Goal: Task Accomplishment & Management: Manage account settings

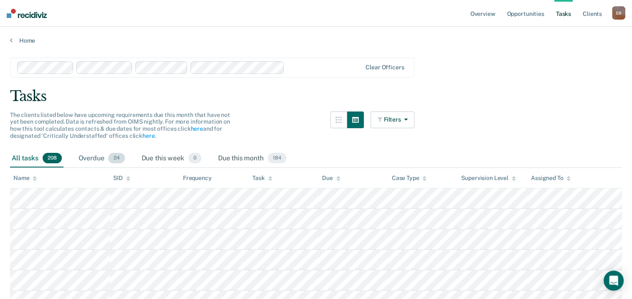
click at [97, 158] on div "Overdue 24" at bounding box center [102, 159] width 50 height 18
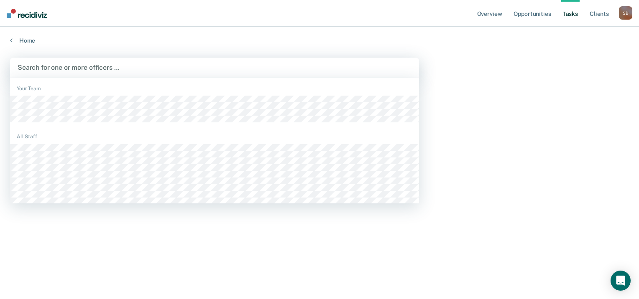
click at [90, 70] on div at bounding box center [215, 68] width 394 height 10
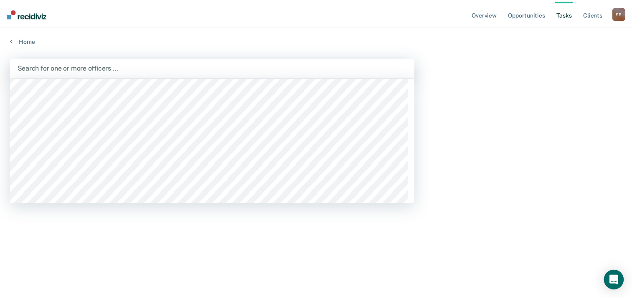
scroll to position [961, 0]
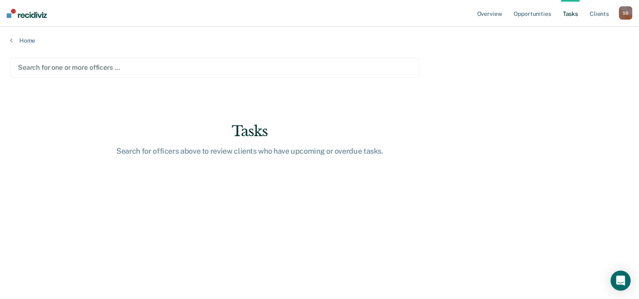
click at [57, 65] on div at bounding box center [214, 68] width 393 height 10
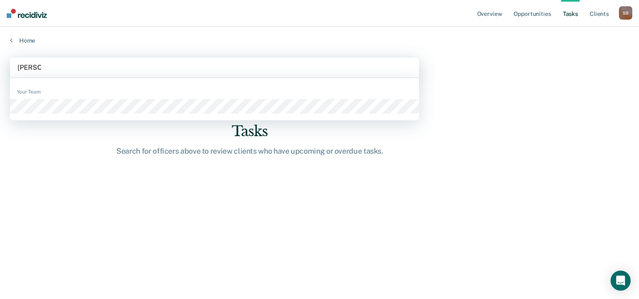
type input "[PERSON_NAME]"
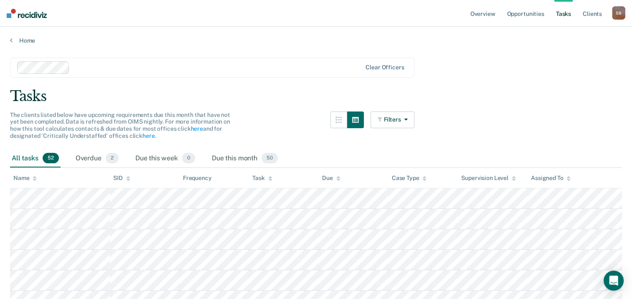
scroll to position [0, 0]
click at [488, 16] on link "Overview" at bounding box center [483, 13] width 28 height 27
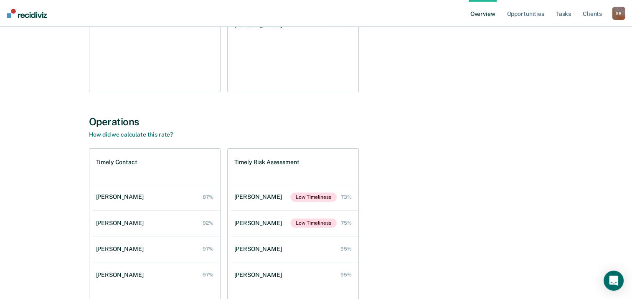
scroll to position [251, 0]
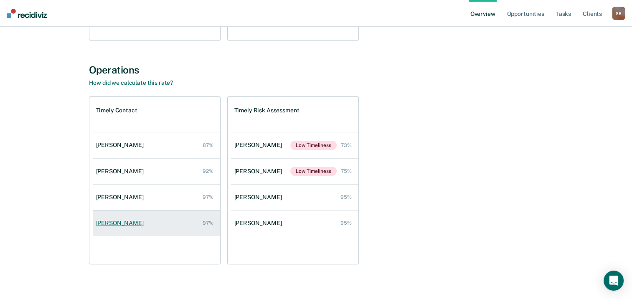
click at [153, 225] on link "[PERSON_NAME] 97%" at bounding box center [156, 224] width 127 height 24
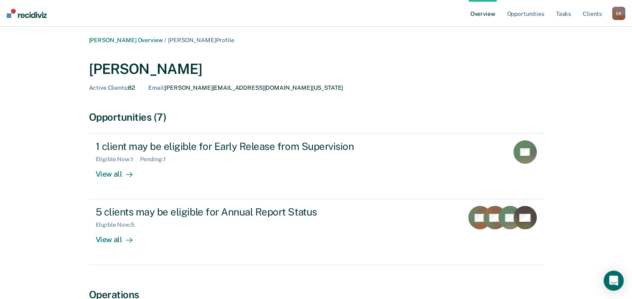
click at [488, 15] on link "Overview" at bounding box center [483, 13] width 28 height 27
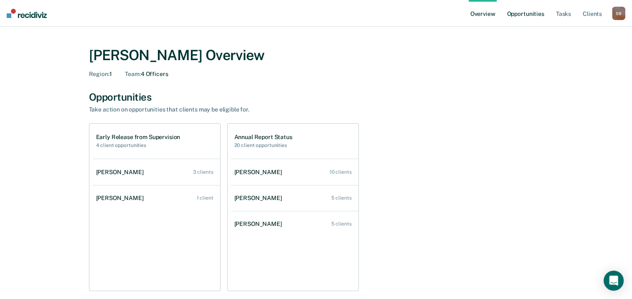
click at [519, 13] on link "Opportunities" at bounding box center [525, 13] width 41 height 27
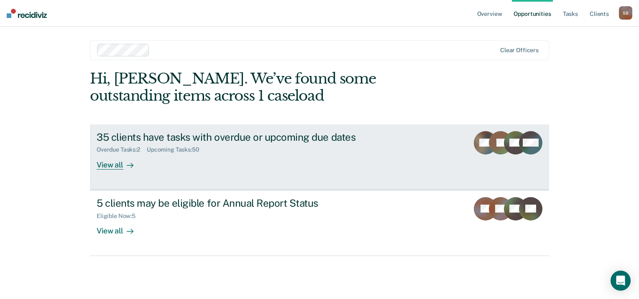
click at [115, 164] on div "View all" at bounding box center [120, 161] width 47 height 16
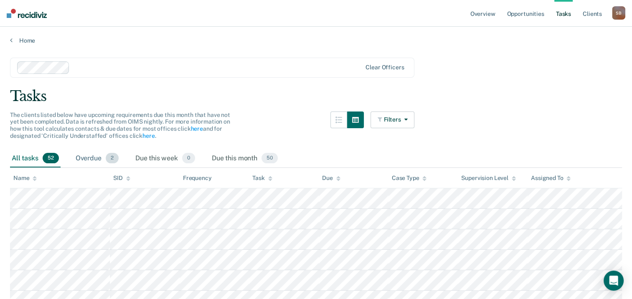
click at [96, 154] on div "Overdue 2" at bounding box center [97, 159] width 46 height 18
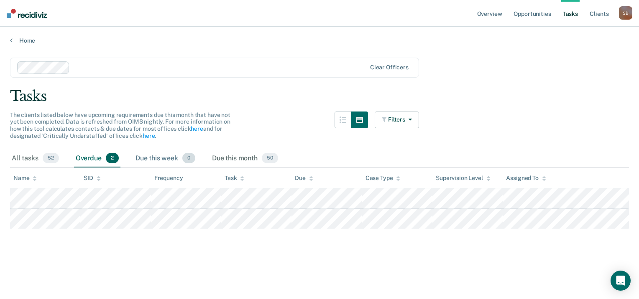
click at [161, 158] on div "Due this week 0" at bounding box center [165, 159] width 63 height 18
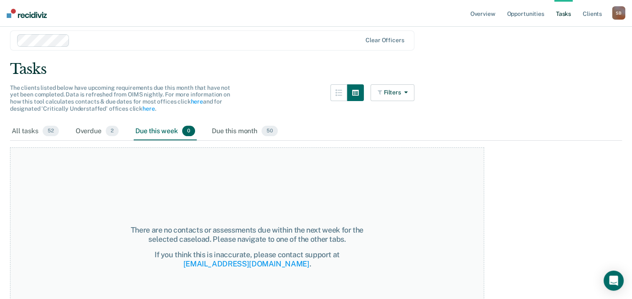
scroll to position [42, 0]
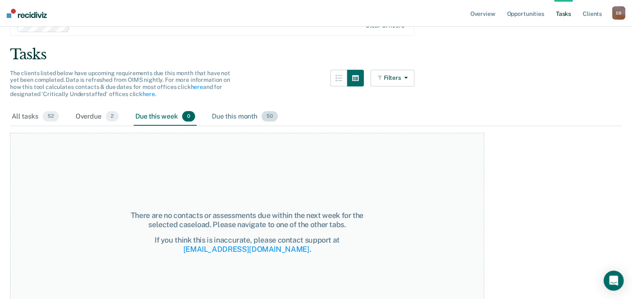
click at [243, 119] on div "Due this month 50" at bounding box center [244, 117] width 69 height 18
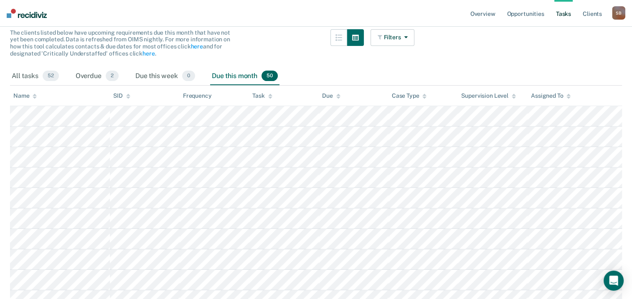
scroll to position [84, 0]
click at [484, 19] on link "Overview" at bounding box center [483, 13] width 28 height 27
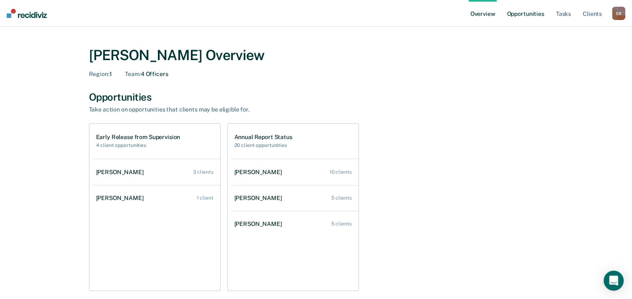
click at [533, 12] on link "Opportunities" at bounding box center [525, 13] width 41 height 27
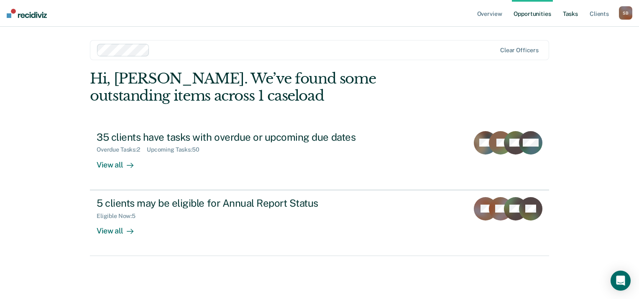
click at [572, 11] on link "Tasks" at bounding box center [570, 13] width 18 height 27
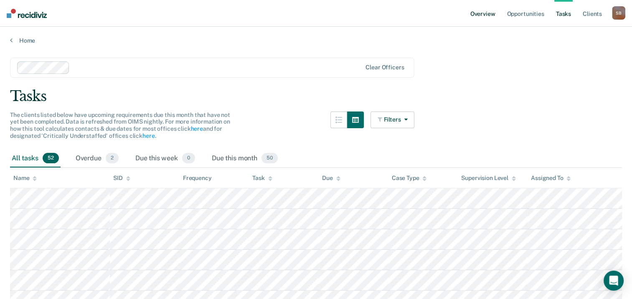
click at [488, 15] on link "Overview" at bounding box center [483, 13] width 28 height 27
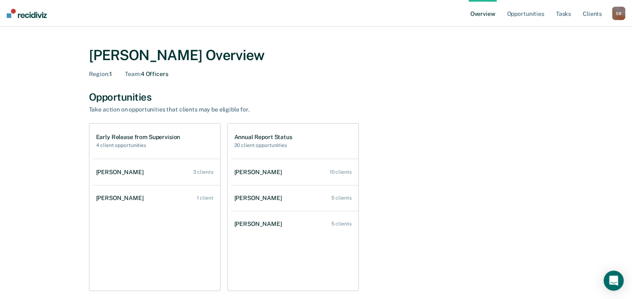
click at [488, 18] on link "Overview" at bounding box center [483, 13] width 28 height 27
click at [515, 17] on link "Opportunities" at bounding box center [525, 13] width 41 height 27
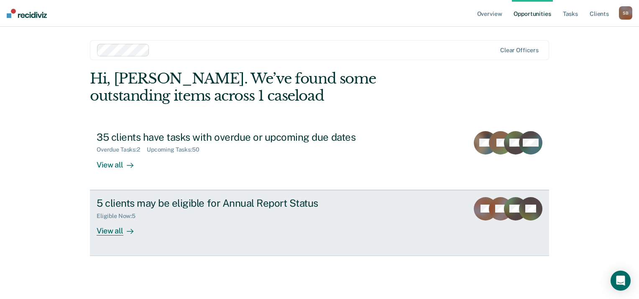
click at [107, 232] on div "View all" at bounding box center [120, 227] width 47 height 16
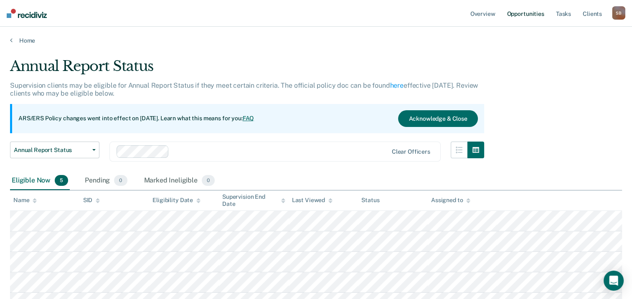
click at [533, 16] on link "Opportunities" at bounding box center [525, 13] width 41 height 27
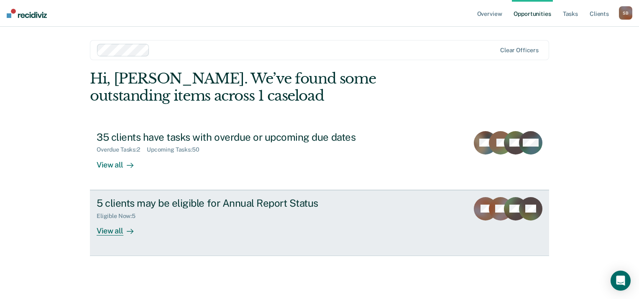
click at [375, 224] on div "5 clients may be eligible for Annual Report Status Eligible Now : 5 View all" at bounding box center [254, 216] width 314 height 38
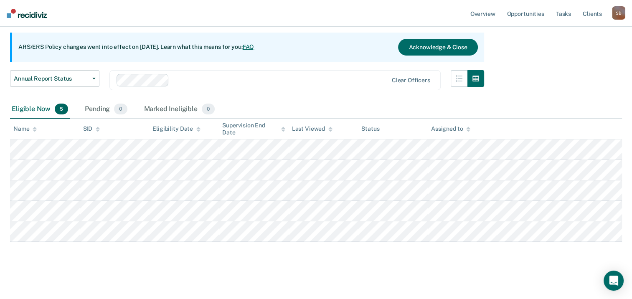
scroll to position [74, 0]
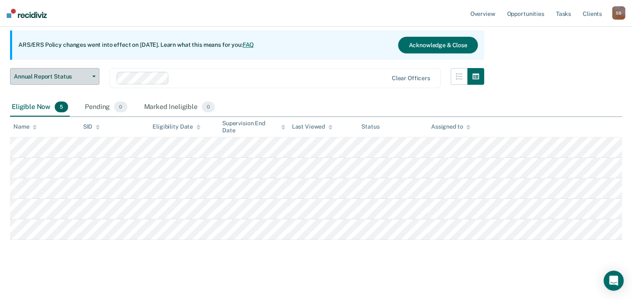
click at [86, 78] on span "Annual Report Status" at bounding box center [51, 76] width 75 height 7
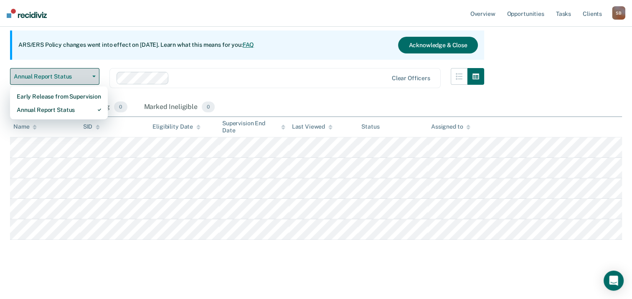
click at [86, 78] on span "Annual Report Status" at bounding box center [51, 76] width 75 height 7
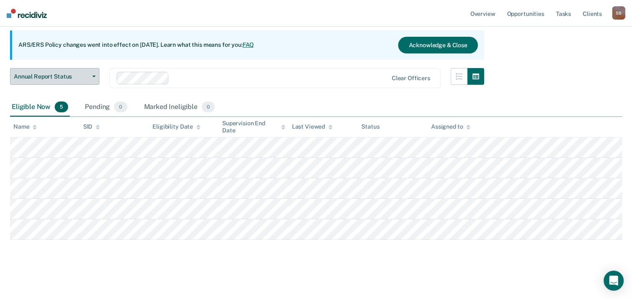
click at [87, 77] on span "Annual Report Status" at bounding box center [51, 76] width 75 height 7
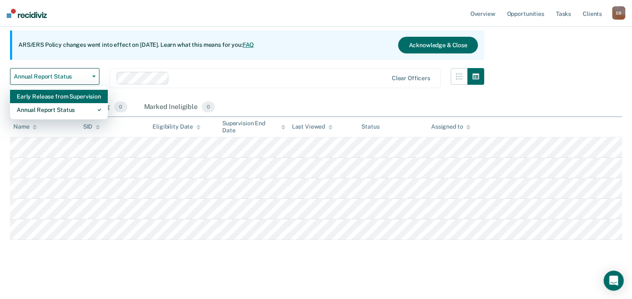
click at [86, 97] on div "Early Release from Supervision" at bounding box center [59, 96] width 84 height 13
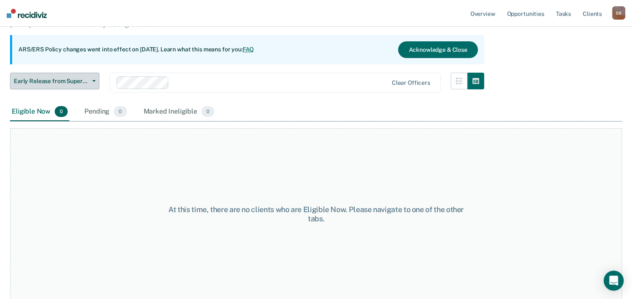
scroll to position [69, 0]
click at [69, 85] on button "Early Release from Supervision" at bounding box center [54, 80] width 89 height 17
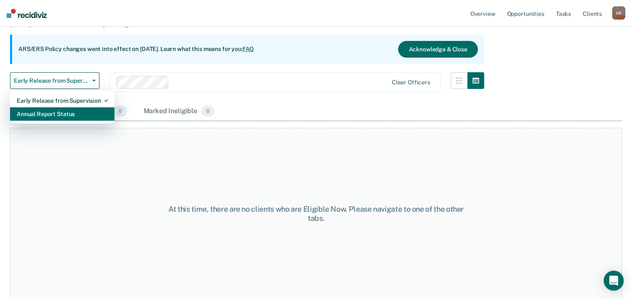
click at [76, 113] on div "Annual Report Status" at bounding box center [62, 113] width 91 height 13
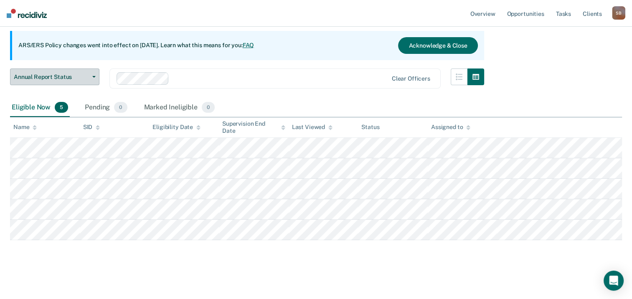
scroll to position [74, 0]
click at [55, 79] on span "Annual Report Status" at bounding box center [51, 76] width 75 height 7
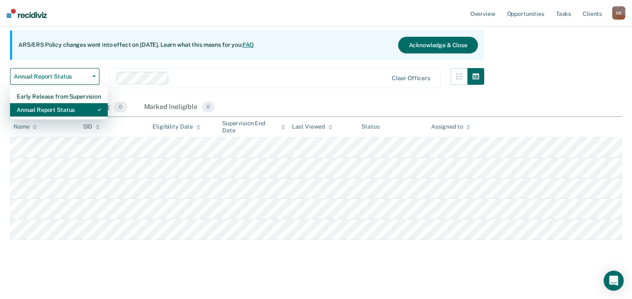
click at [59, 110] on div "Annual Report Status" at bounding box center [59, 109] width 84 height 13
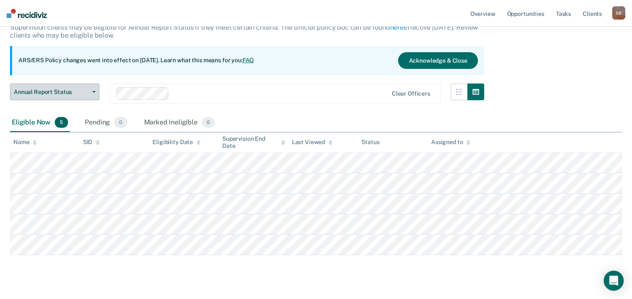
scroll to position [32, 0]
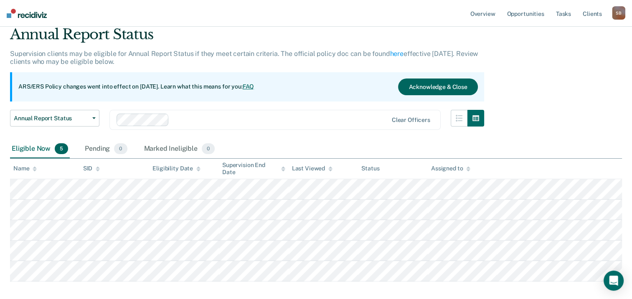
click at [442, 89] on button "Acknowledge & Close" at bounding box center [437, 87] width 79 height 17
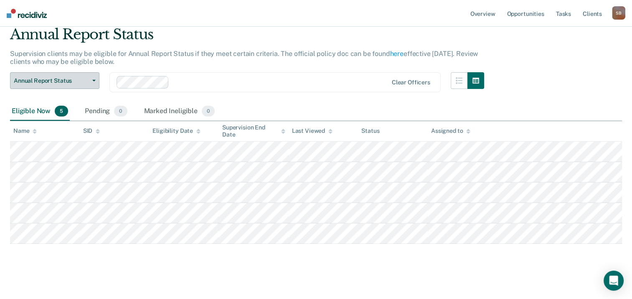
click at [72, 80] on span "Annual Report Status" at bounding box center [51, 80] width 75 height 7
click at [485, 13] on link "Overview" at bounding box center [483, 13] width 28 height 27
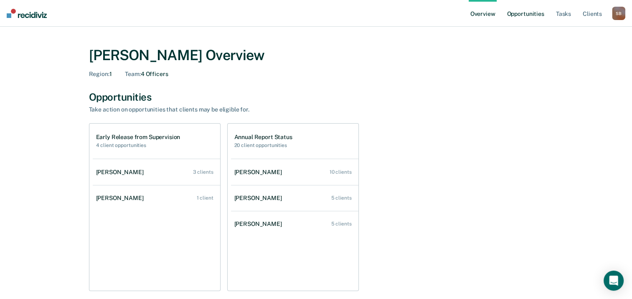
click at [536, 13] on link "Opportunities" at bounding box center [525, 13] width 41 height 27
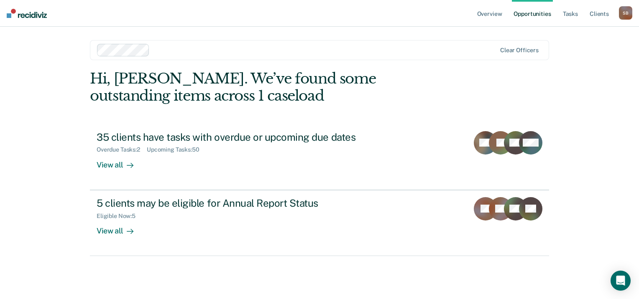
click at [619, 13] on div "S B" at bounding box center [625, 12] width 13 height 13
click at [528, 15] on link "Opportunities" at bounding box center [532, 13] width 41 height 27
click at [497, 16] on link "Overview" at bounding box center [489, 13] width 28 height 27
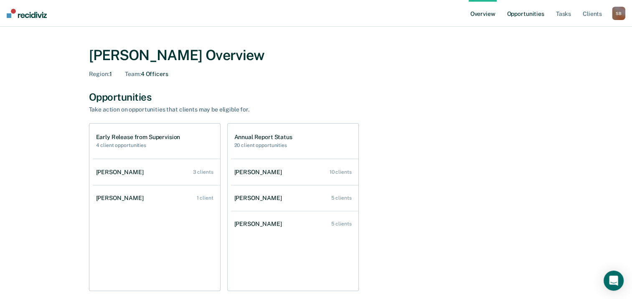
click at [527, 16] on link "Opportunities" at bounding box center [525, 13] width 41 height 27
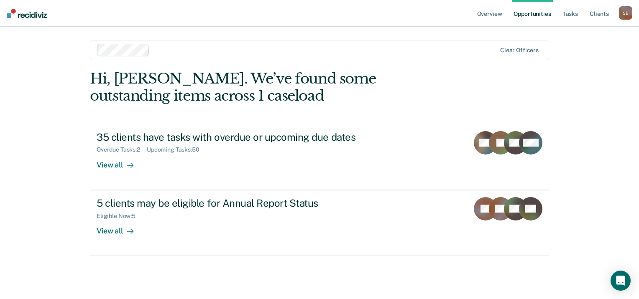
drag, startPoint x: 188, startPoint y: 56, endPoint x: 160, endPoint y: 56, distance: 28.0
click at [185, 56] on div at bounding box center [297, 50] width 400 height 13
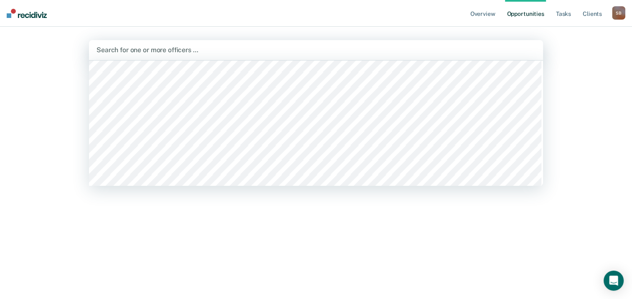
scroll to position [84, 0]
click at [155, 50] on div at bounding box center [316, 50] width 439 height 10
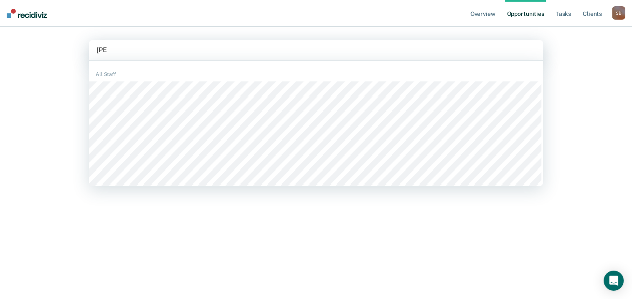
type input "Alici"
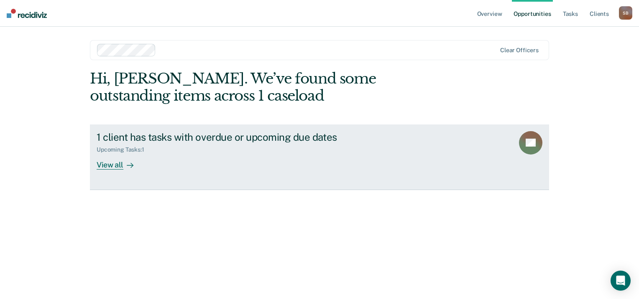
click at [134, 166] on div "View all" at bounding box center [120, 161] width 47 height 16
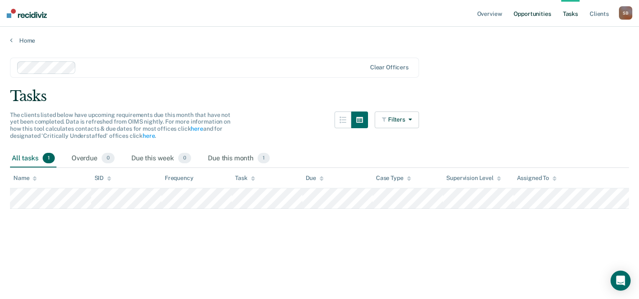
click at [542, 15] on link "Opportunities" at bounding box center [532, 13] width 41 height 27
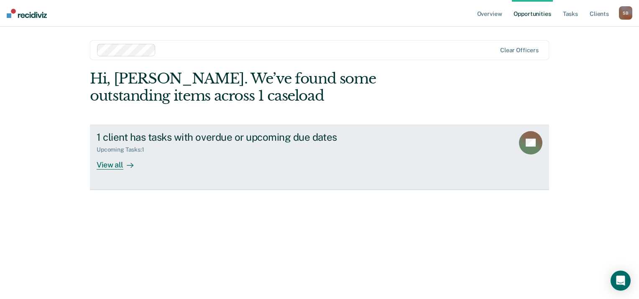
click at [110, 164] on div "View all" at bounding box center [120, 161] width 47 height 16
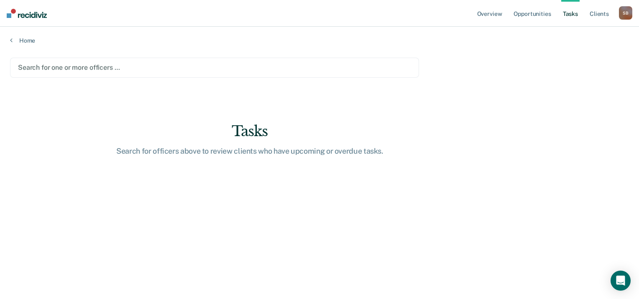
click at [111, 73] on div "Search for one or more officers …" at bounding box center [214, 68] width 409 height 20
click at [528, 13] on link "Opportunities" at bounding box center [532, 13] width 41 height 27
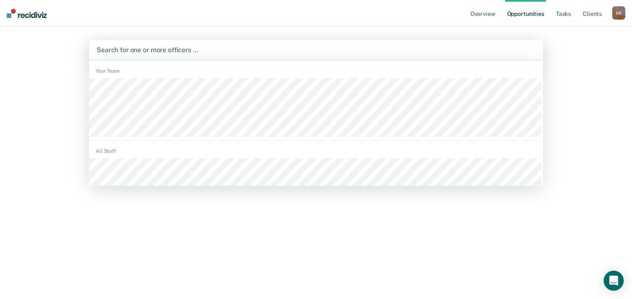
click at [166, 53] on div at bounding box center [316, 50] width 439 height 10
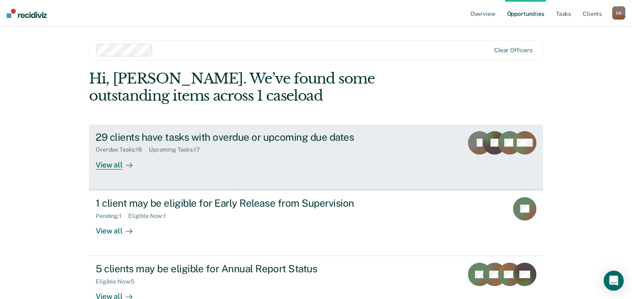
click at [488, 153] on rect at bounding box center [494, 142] width 23 height 23
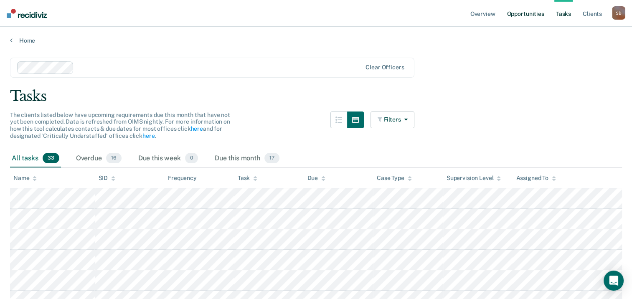
click at [522, 18] on link "Opportunities" at bounding box center [525, 13] width 41 height 27
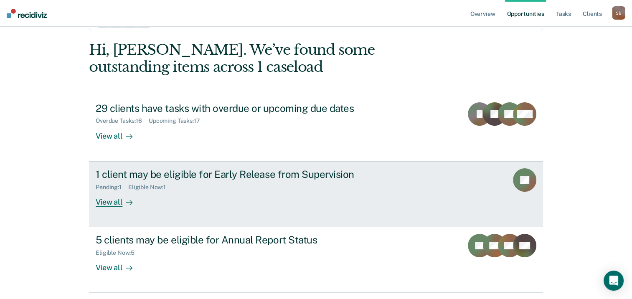
scroll to position [42, 0]
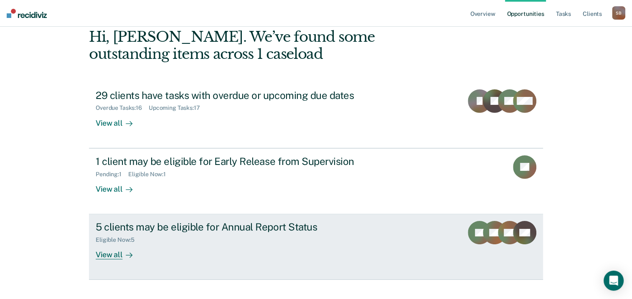
click at [436, 236] on link "5 clients may be eligible for Annual Report Status Eligible Now : 5 View all JH…" at bounding box center [316, 247] width 454 height 66
